Goal: Task Accomplishment & Management: Manage account settings

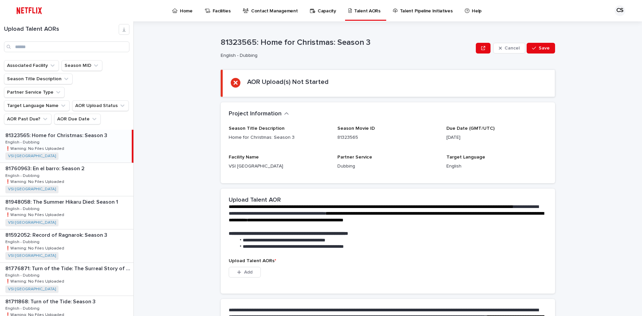
click at [49, 40] on div "Upload Talent AORs" at bounding box center [66, 38] width 133 height 28
click at [48, 41] on div "Upload Talent AORs" at bounding box center [66, 38] width 133 height 28
click at [49, 45] on input "Search" at bounding box center [66, 46] width 125 height 11
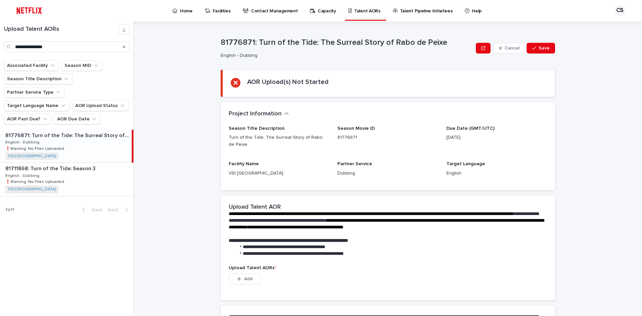
click at [83, 133] on div "81776871: Turn of the Tide: The Surreal Story of Rabo de Peixe 81776871: Turn o…" at bounding box center [66, 146] width 132 height 33
click at [75, 175] on div "81711868: Turn of the Tide: Season 3 81711868: Turn of the Tide: Season 3 Engli…" at bounding box center [66, 179] width 133 height 33
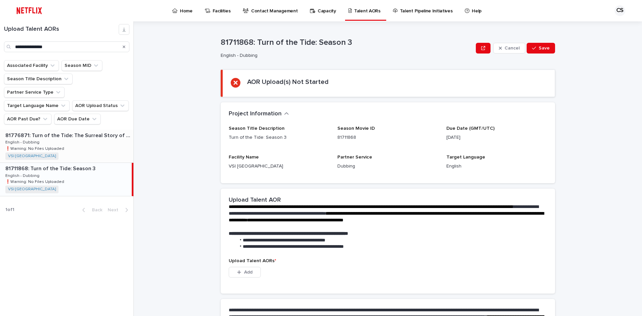
click at [79, 130] on div "81776871: Turn of the Tide: The Surreal Story of Rabo de Peixe 81776871: Turn o…" at bounding box center [66, 146] width 133 height 33
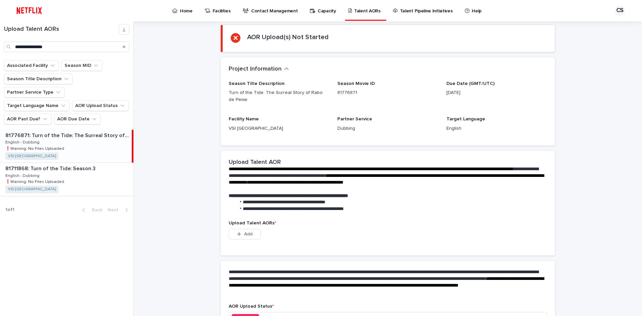
scroll to position [92, 0]
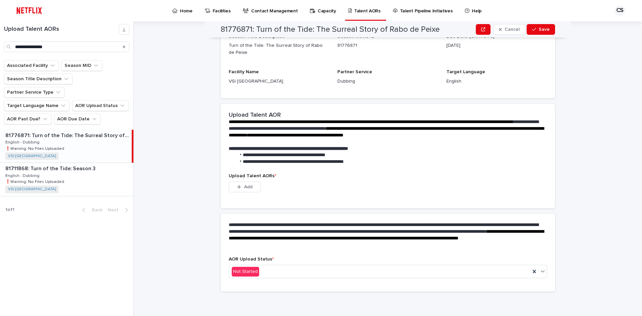
click at [239, 180] on div "Upload Talent AORs * This file cannot be opened Download File Add" at bounding box center [388, 186] width 318 height 27
click at [239, 188] on div "button" at bounding box center [240, 187] width 7 height 5
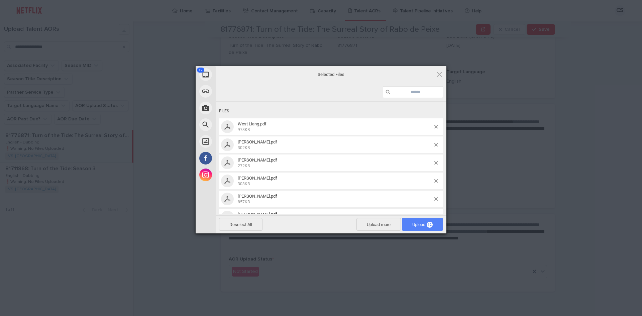
click at [425, 224] on span "Upload 12" at bounding box center [422, 224] width 20 height 5
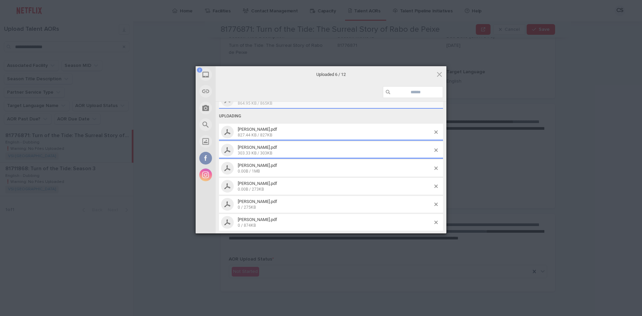
scroll to position [117, 0]
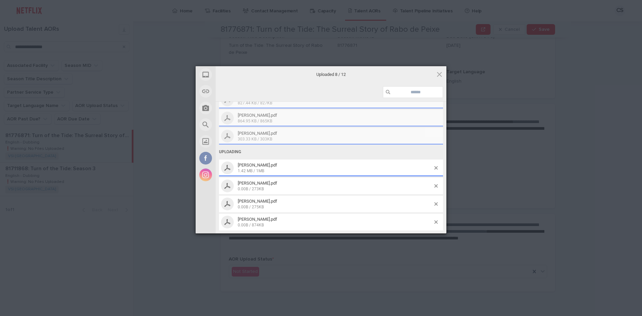
click at [596, 187] on div "My Device Link (URL) Take Photo Web Search Unsplash Facebook Instagram Uploaded…" at bounding box center [321, 158] width 642 height 316
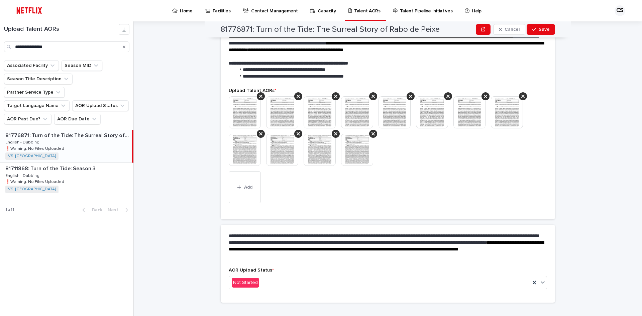
scroll to position [155, 0]
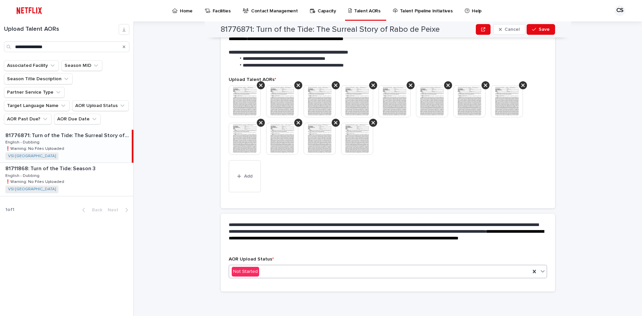
click at [347, 271] on div "Not Started" at bounding box center [379, 271] width 301 height 11
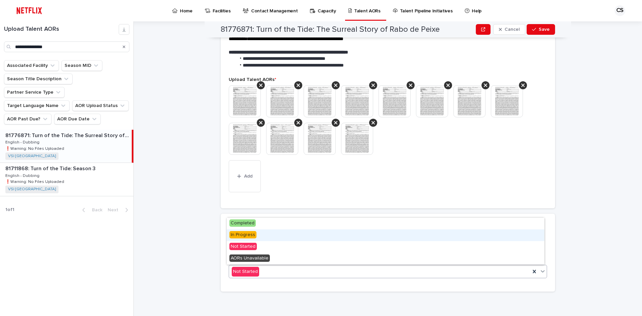
click at [293, 239] on div "In Progress" at bounding box center [386, 235] width 318 height 12
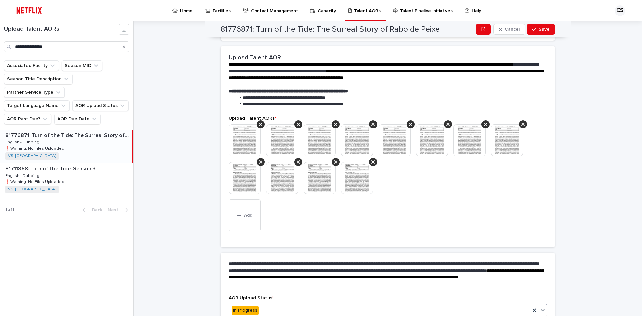
scroll to position [175, 0]
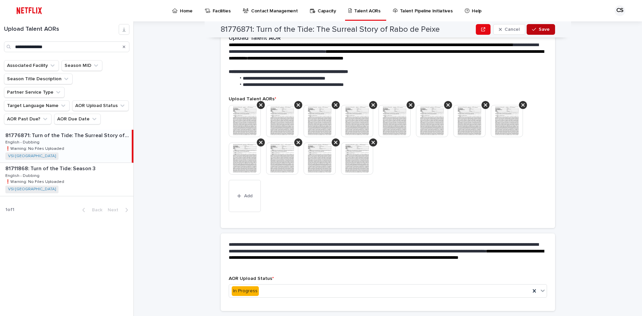
click at [544, 30] on span "Save" at bounding box center [544, 29] width 11 height 5
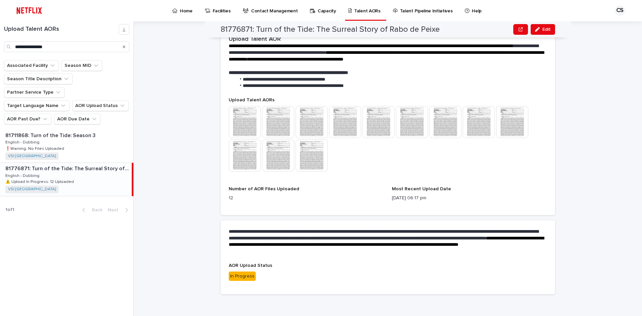
scroll to position [177, 0]
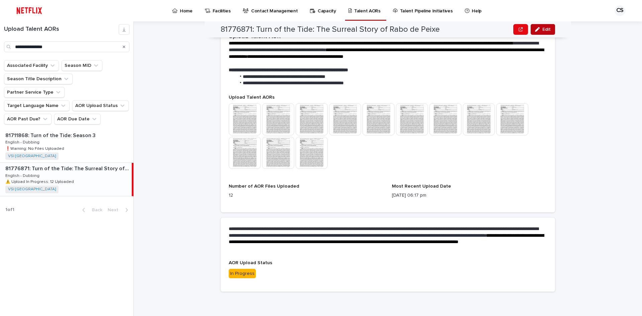
click at [539, 34] on button "Edit" at bounding box center [543, 29] width 24 height 11
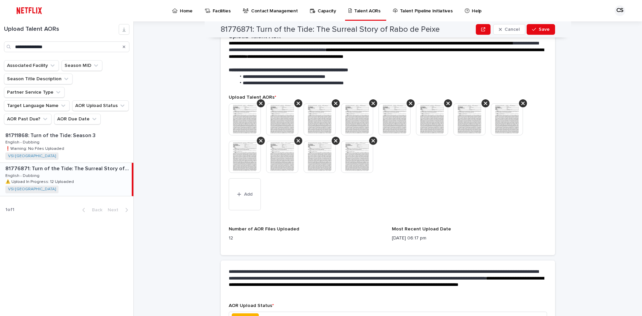
scroll to position [194, 0]
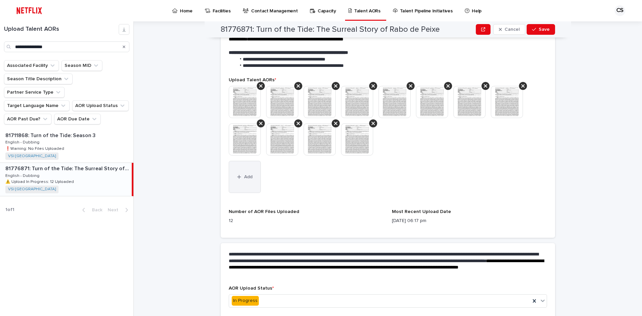
click at [233, 183] on button "Add" at bounding box center [245, 177] width 32 height 32
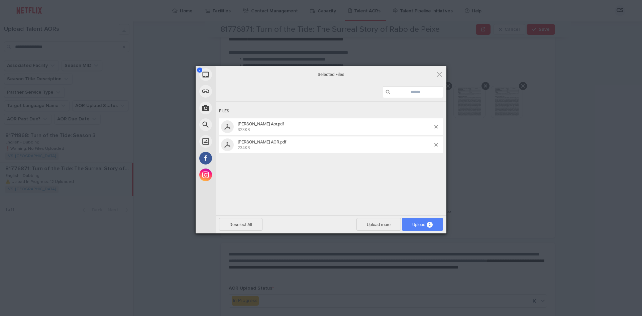
click at [416, 223] on span "Upload 2" at bounding box center [422, 224] width 20 height 5
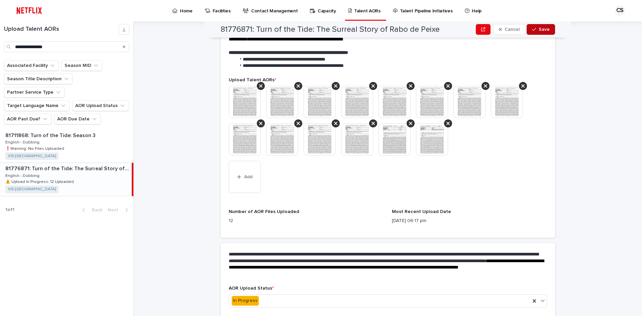
click at [541, 30] on span "Save" at bounding box center [544, 29] width 11 height 5
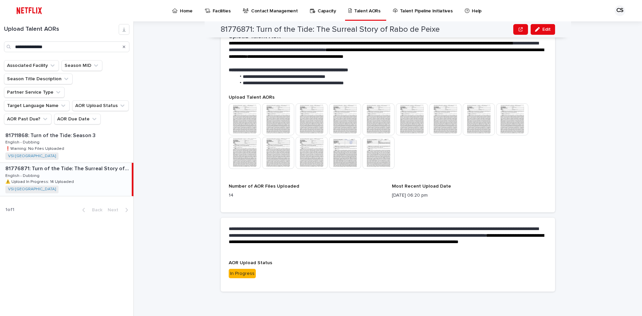
scroll to position [177, 0]
click at [82, 48] on input "**********" at bounding box center [66, 46] width 125 height 11
click at [67, 44] on input "**********" at bounding box center [66, 46] width 125 height 11
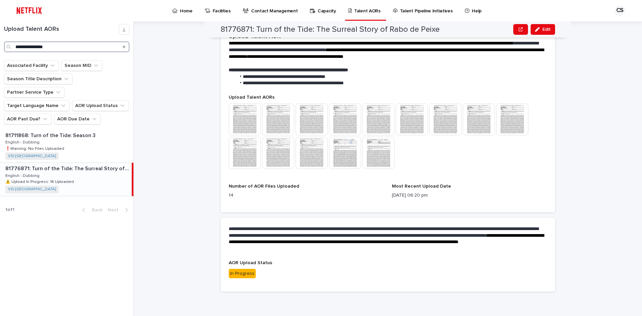
click at [67, 44] on input "**********" at bounding box center [66, 46] width 125 height 11
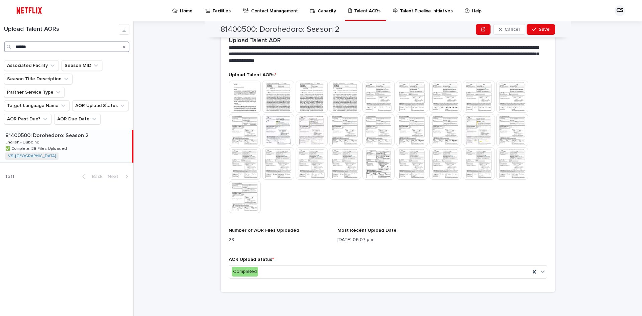
scroll to position [165, 0]
type input "******"
click at [82, 136] on div "81400500: Dorohedoro: Season 2 81400500: Dorohedoro: Season 2 English - Dubbing…" at bounding box center [66, 146] width 132 height 33
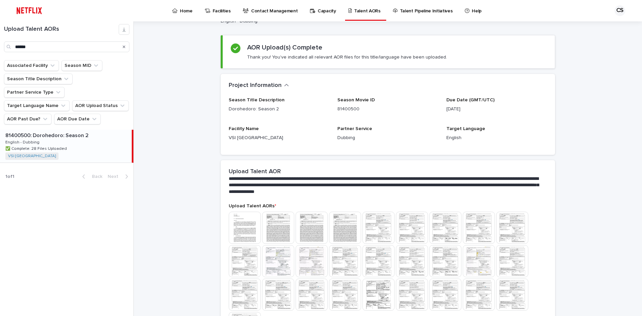
scroll to position [165, 0]
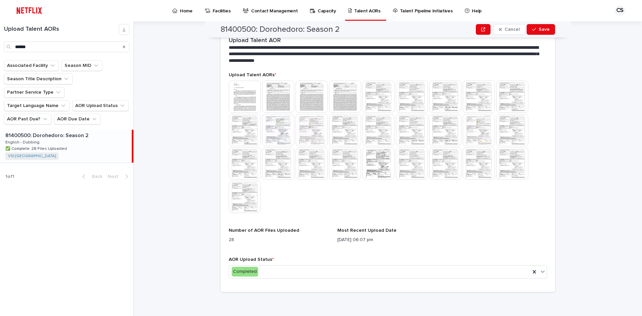
click at [284, 206] on div at bounding box center [388, 148] width 318 height 134
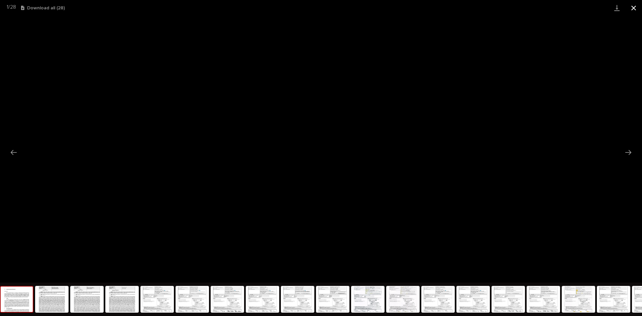
click at [631, 6] on button "Close gallery" at bounding box center [633, 8] width 17 height 16
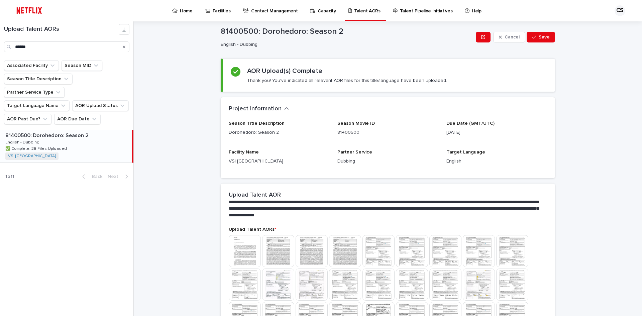
scroll to position [0, 0]
